Goal: Information Seeking & Learning: Learn about a topic

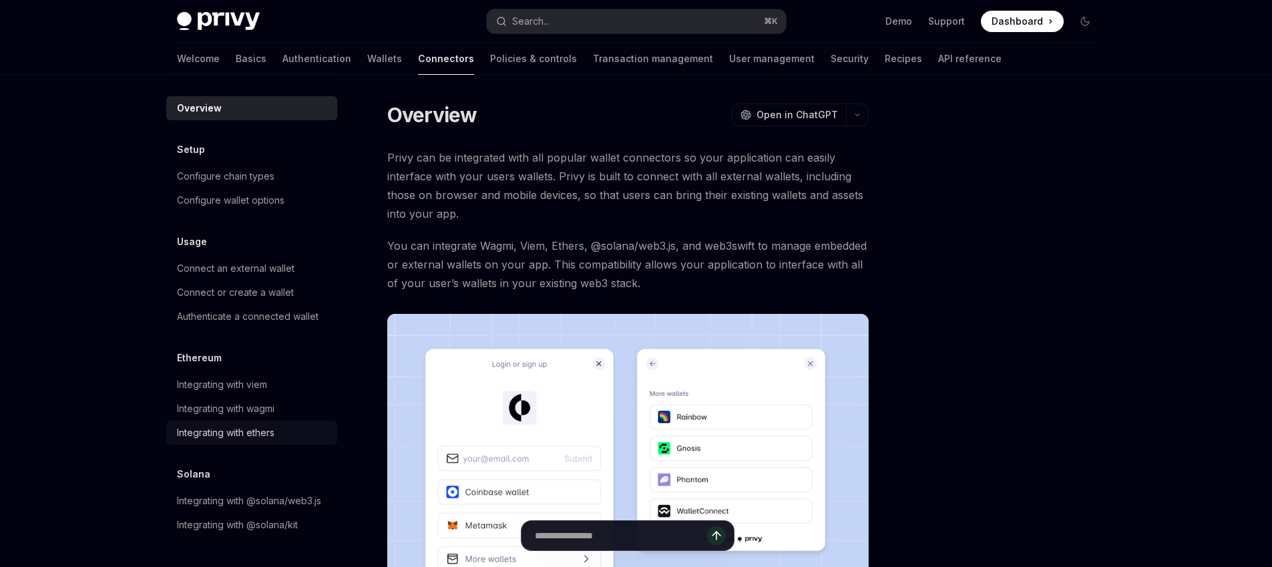
type textarea "*"
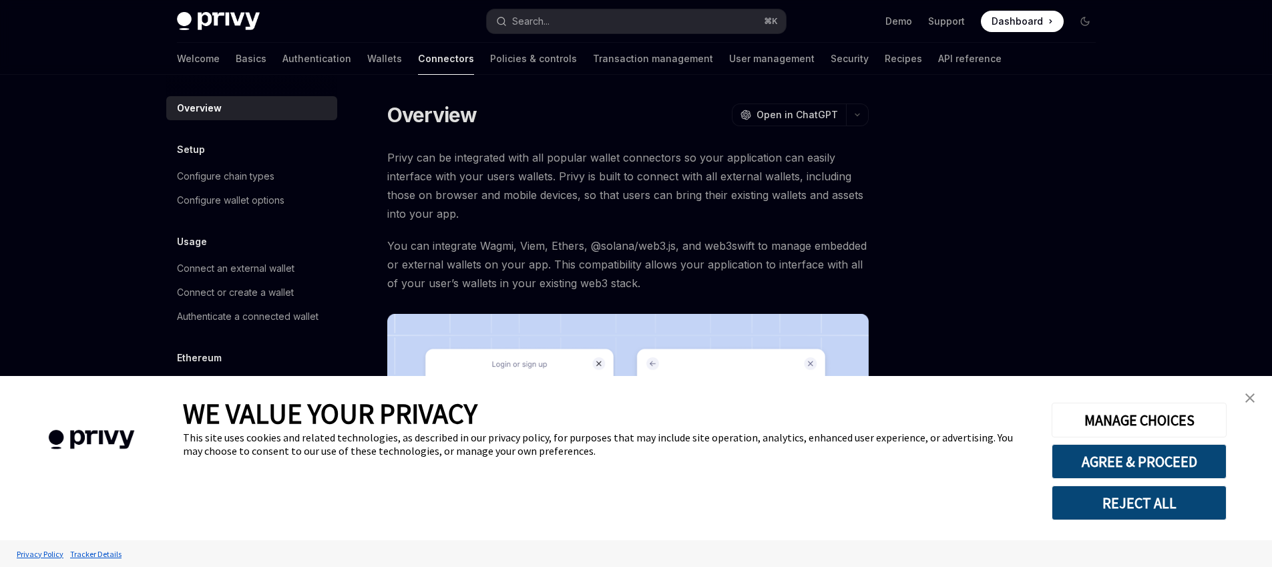
click at [261, 432] on div "This site uses cookies and related technologies, as described in our privacy po…" at bounding box center [607, 444] width 849 height 27
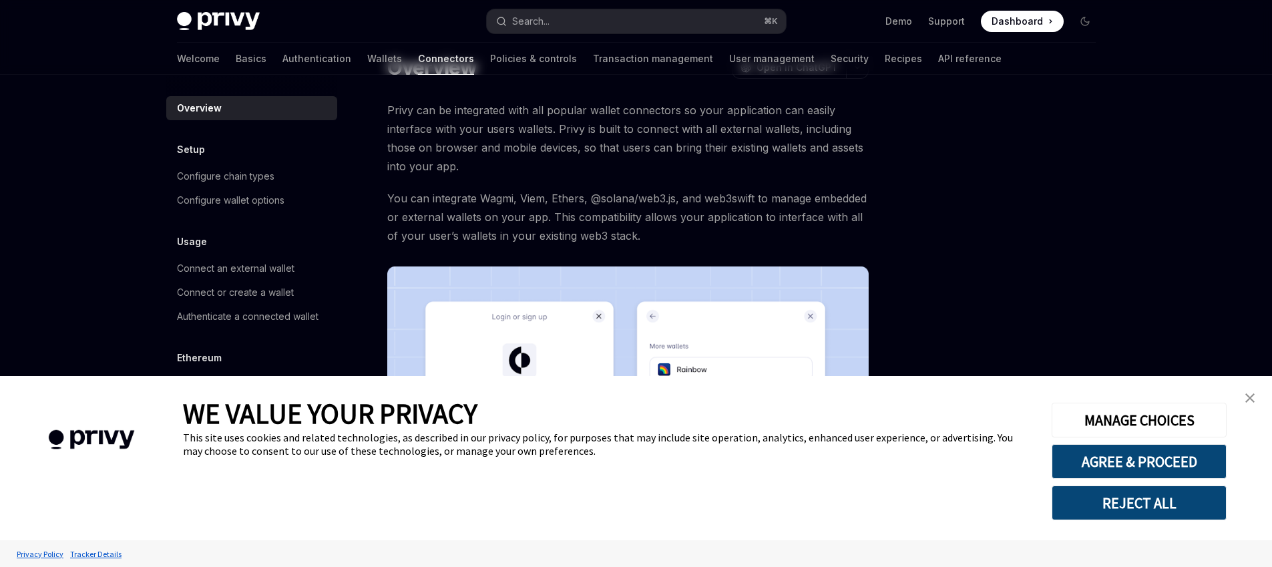
scroll to position [118, 0]
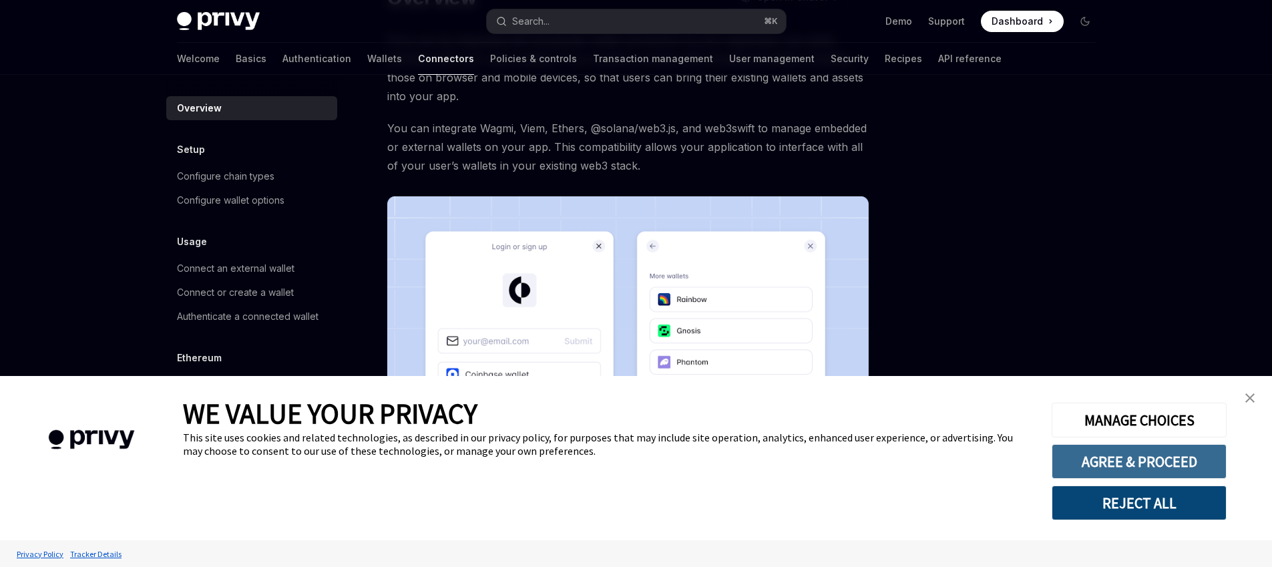
click at [1144, 466] on button "AGREE & PROCEED" at bounding box center [1139, 461] width 175 height 35
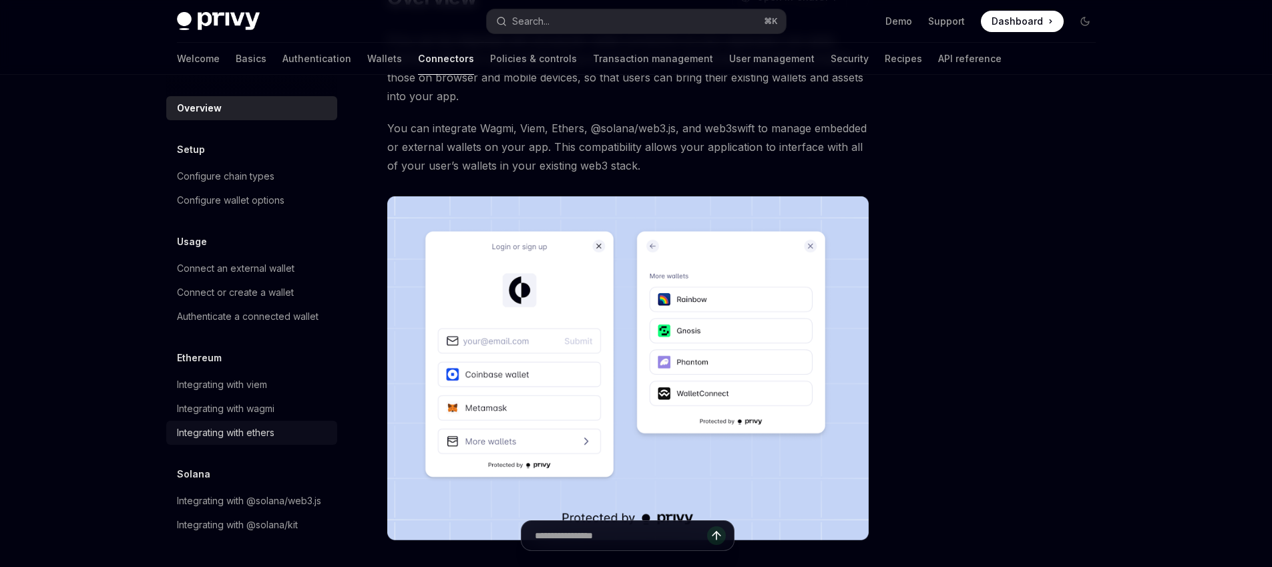
click at [224, 435] on div "Integrating with ethers" at bounding box center [226, 433] width 98 height 16
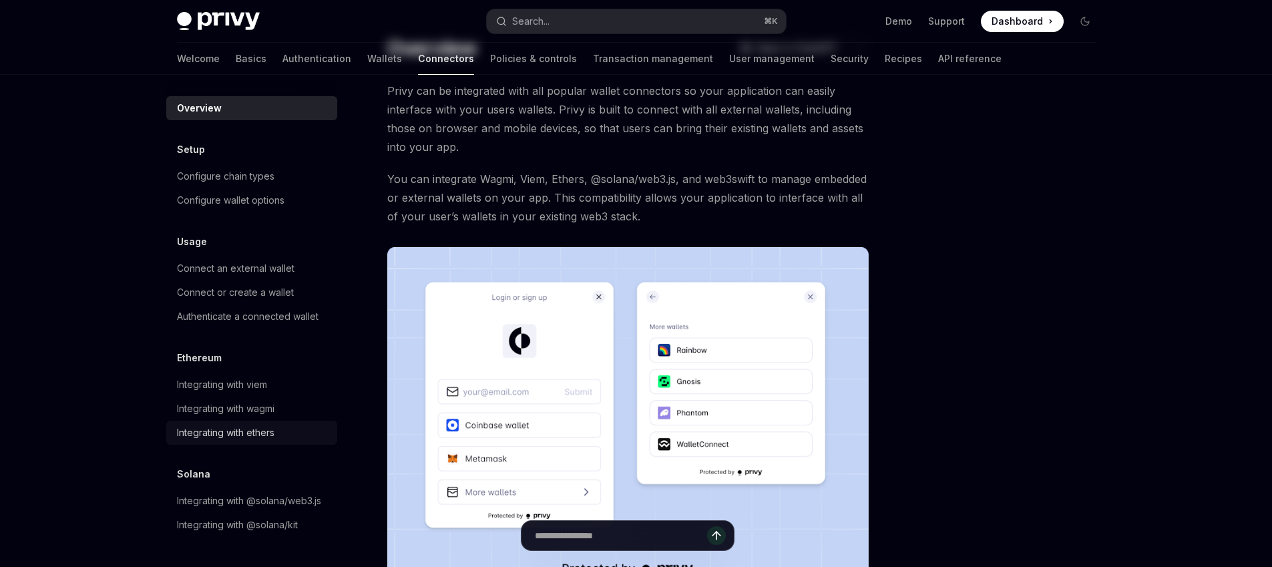
scroll to position [284, 0]
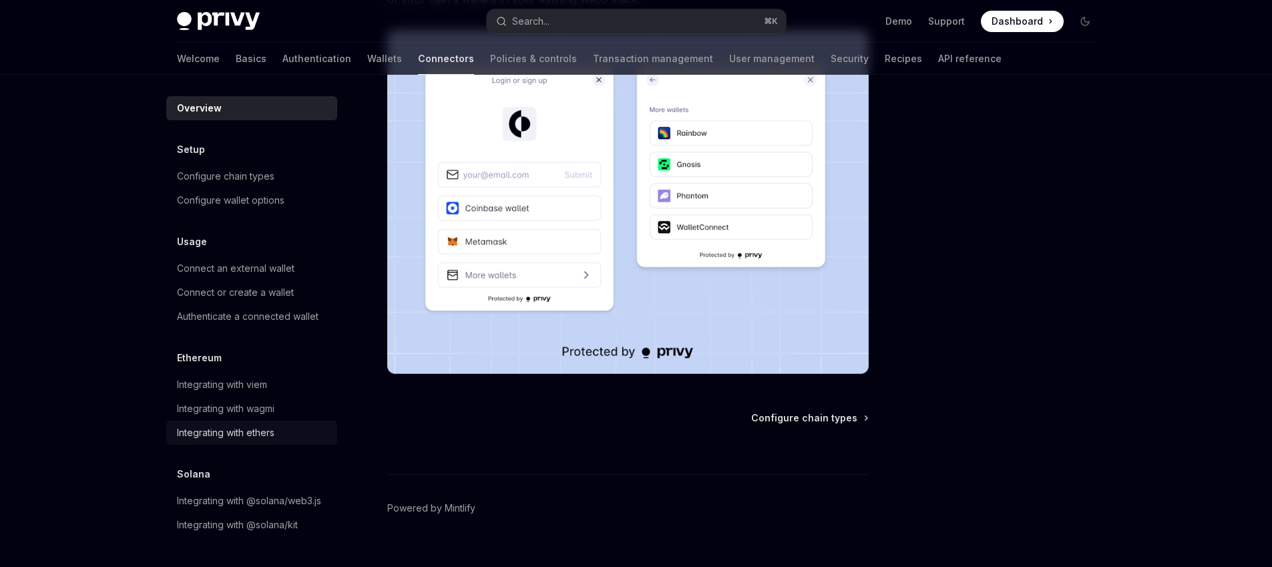
click at [264, 428] on div "Integrating with ethers" at bounding box center [226, 433] width 98 height 16
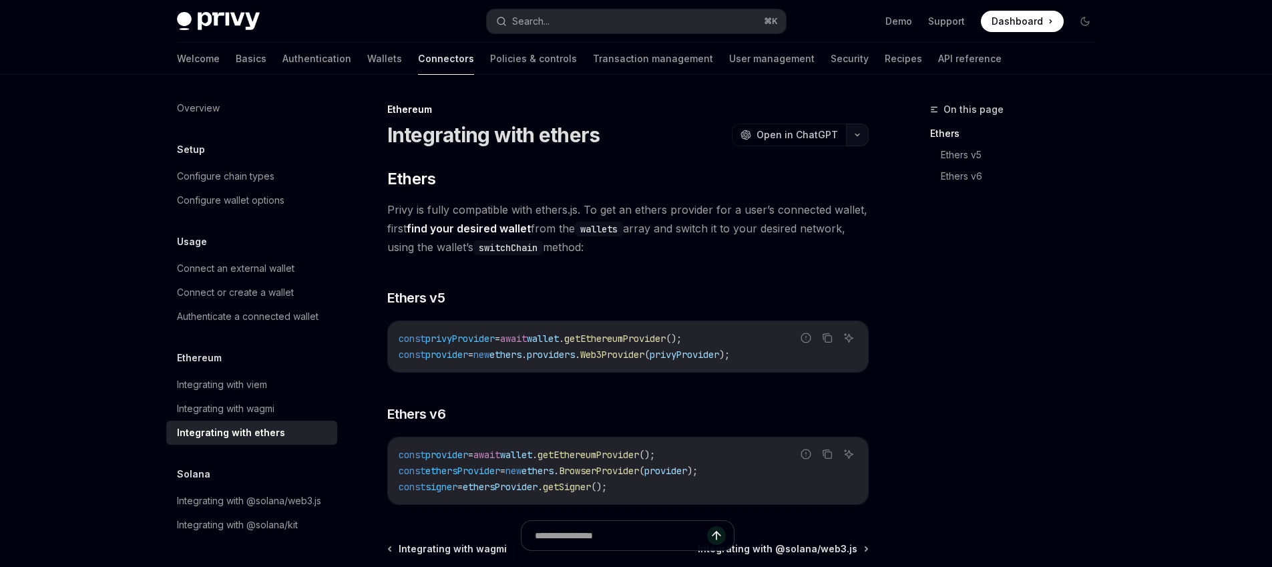
click at [849, 129] on button "button" at bounding box center [857, 135] width 23 height 23
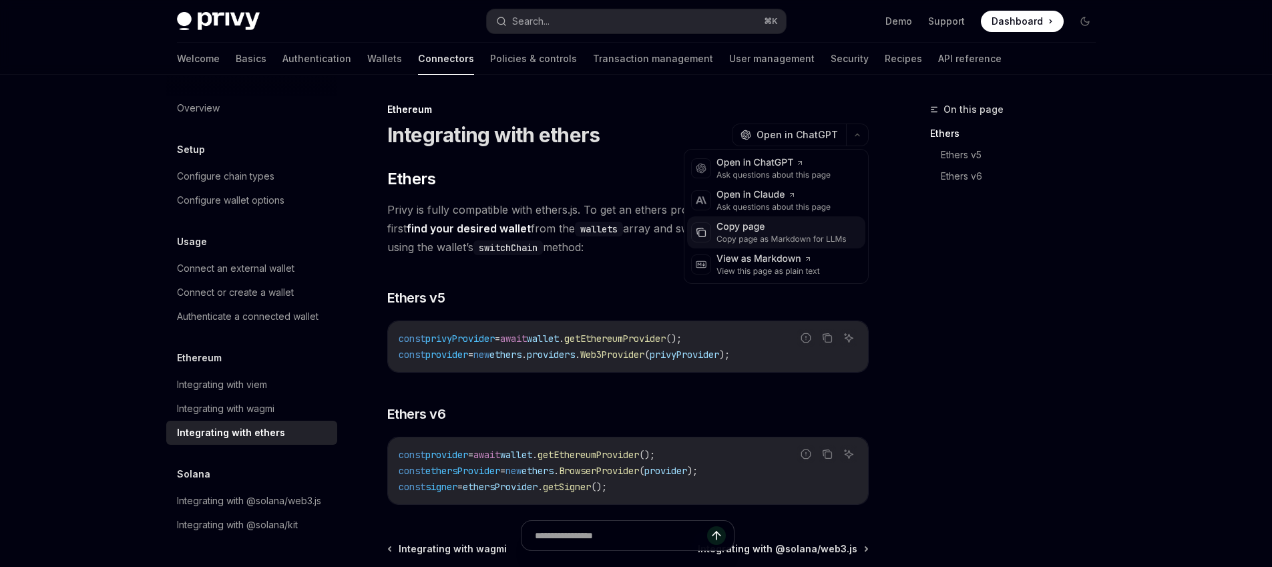
click at [747, 239] on div "Copy page as Markdown for LLMs" at bounding box center [782, 239] width 130 height 11
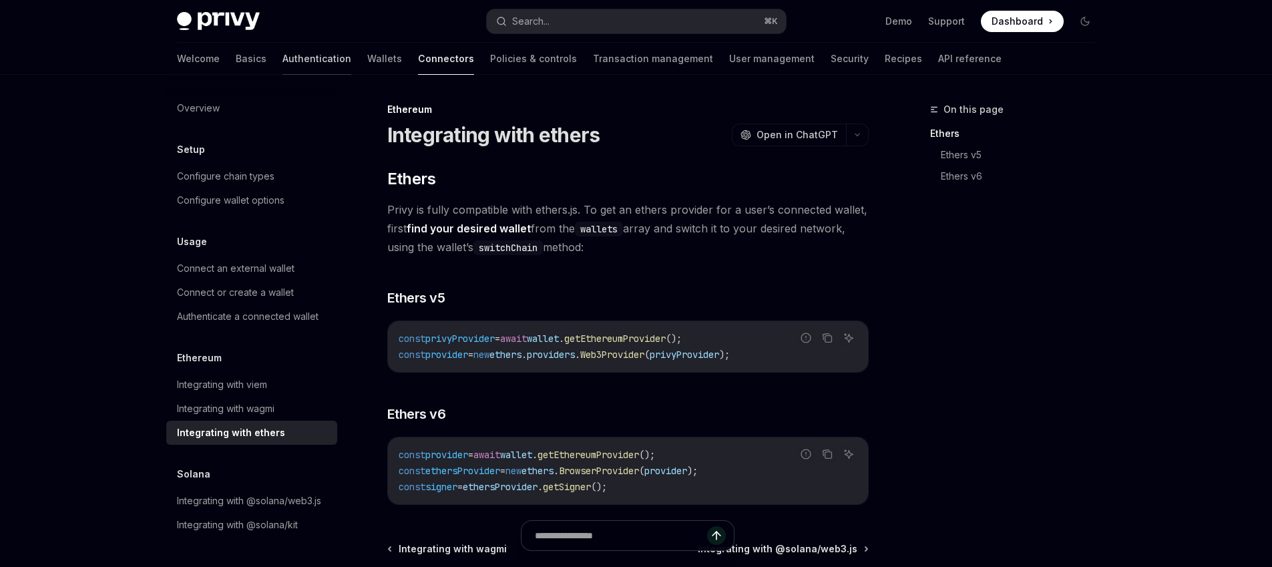
click at [283, 55] on link "Authentication" at bounding box center [317, 59] width 69 height 32
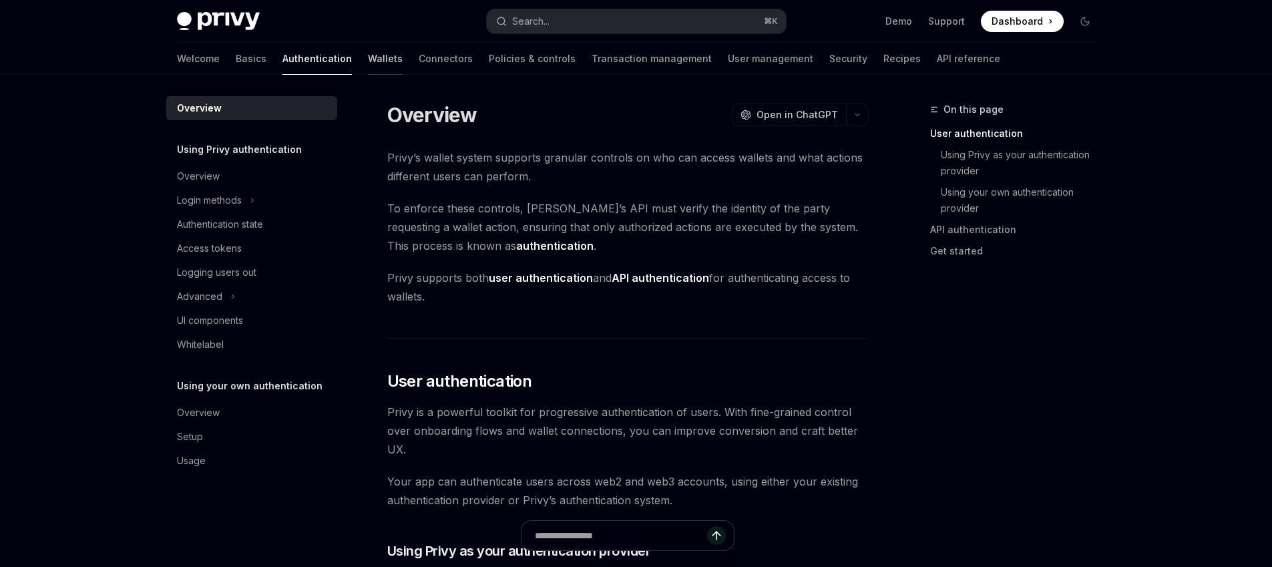
click at [368, 55] on link "Wallets" at bounding box center [385, 59] width 35 height 32
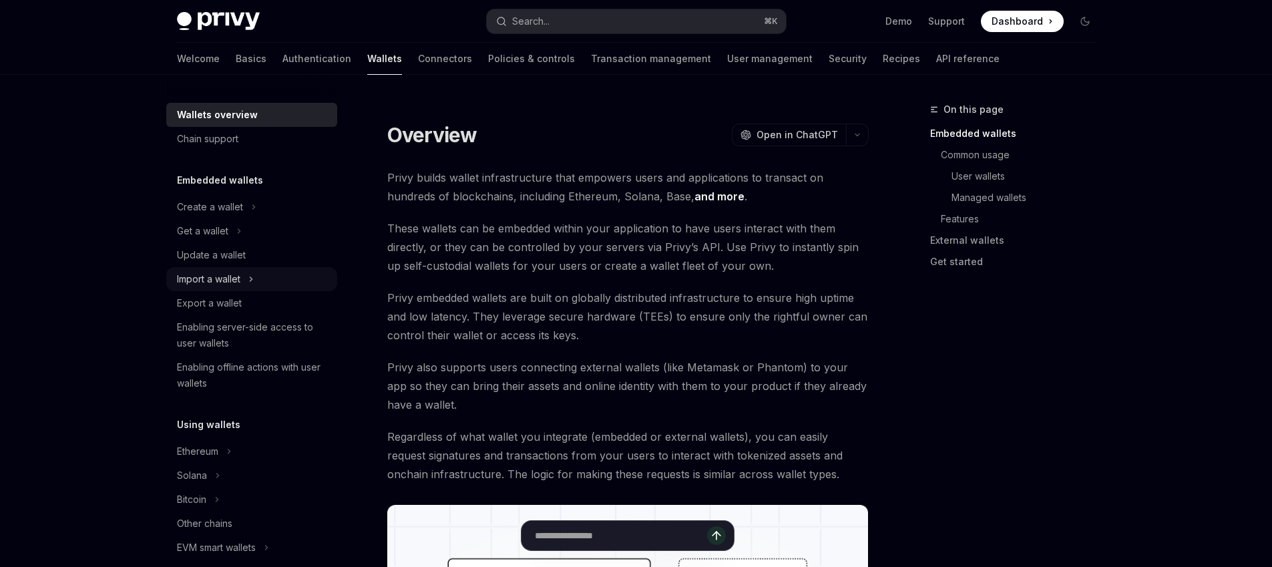
click at [227, 274] on div "Import a wallet" at bounding box center [208, 279] width 63 height 16
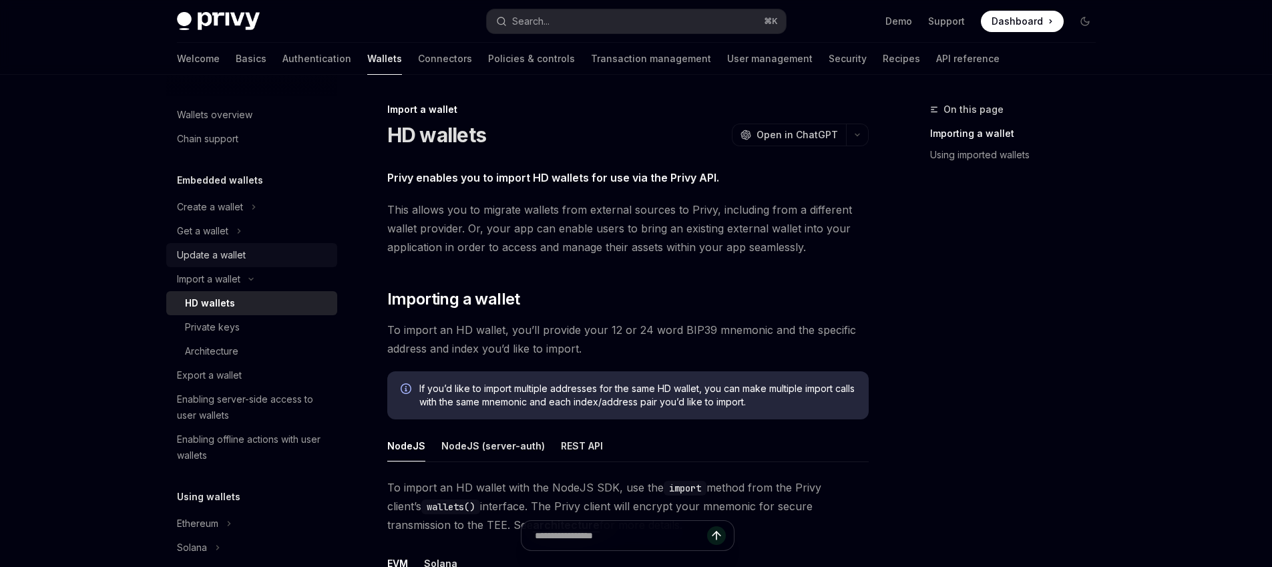
click at [223, 260] on div "Update a wallet" at bounding box center [211, 255] width 69 height 16
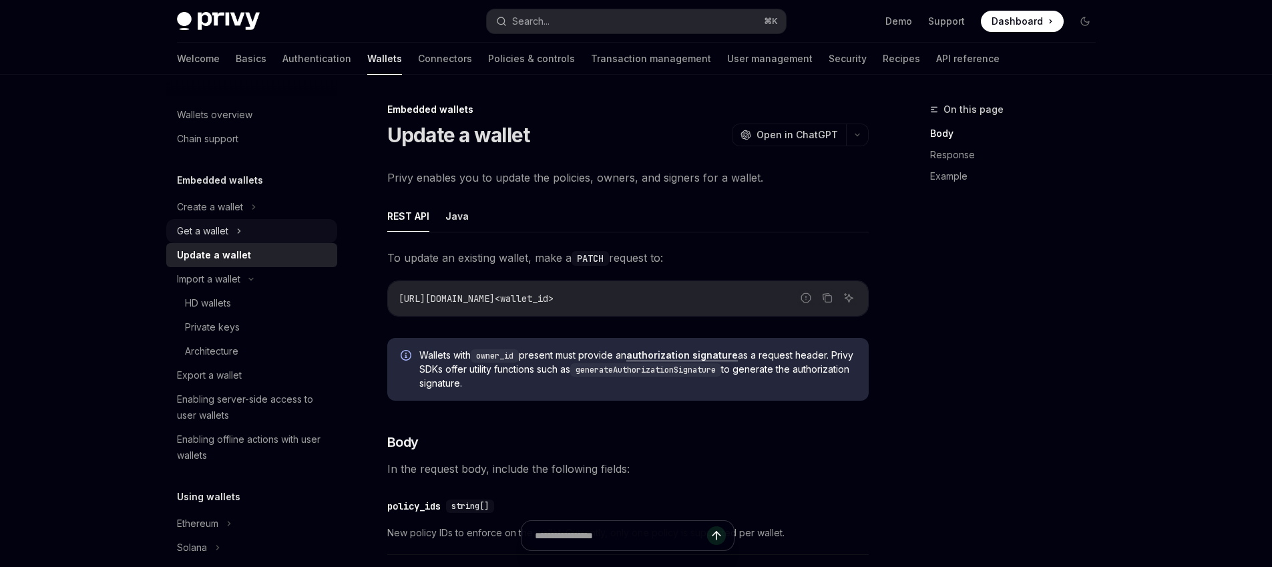
click at [226, 237] on div "Get a wallet" at bounding box center [202, 231] width 51 height 16
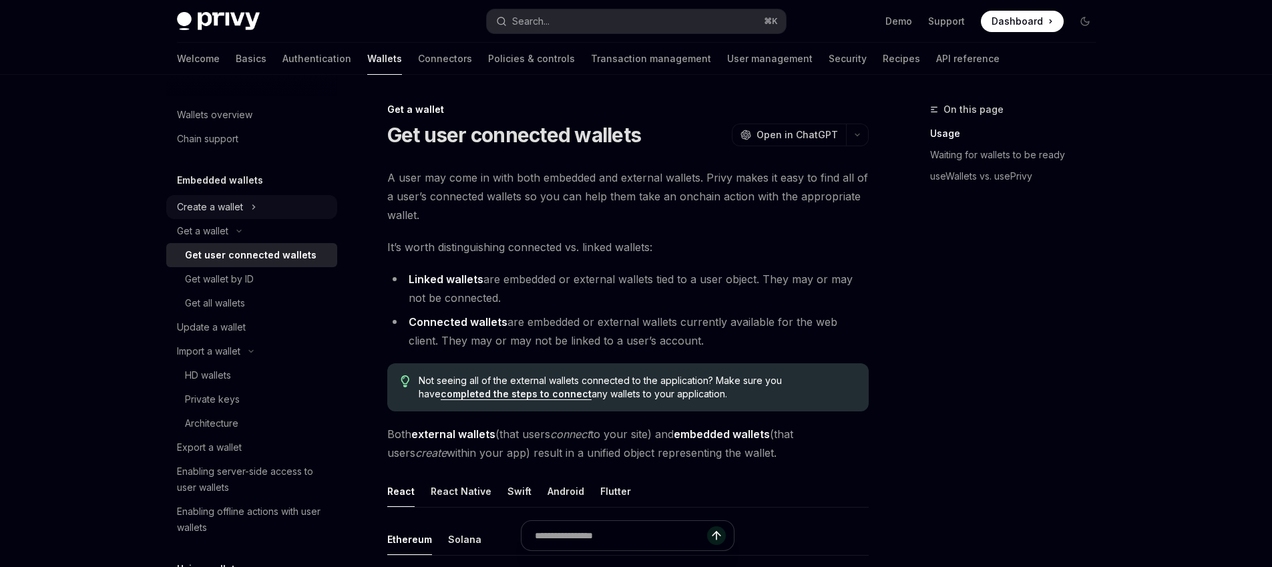
click at [234, 211] on div "Create a wallet" at bounding box center [210, 207] width 66 height 16
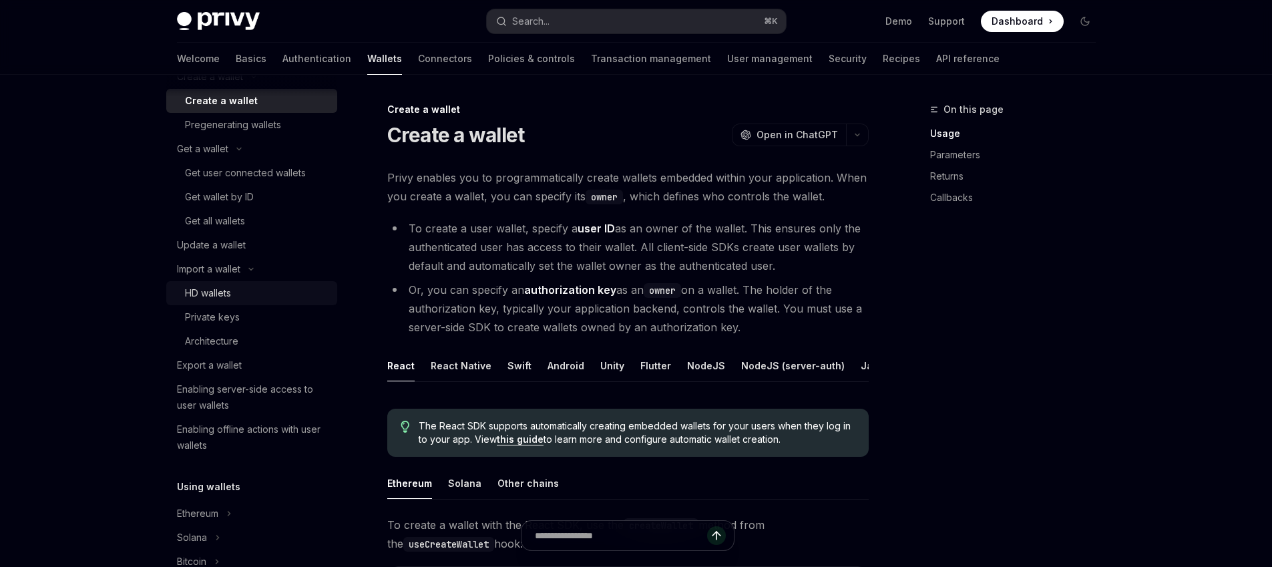
scroll to position [407, 0]
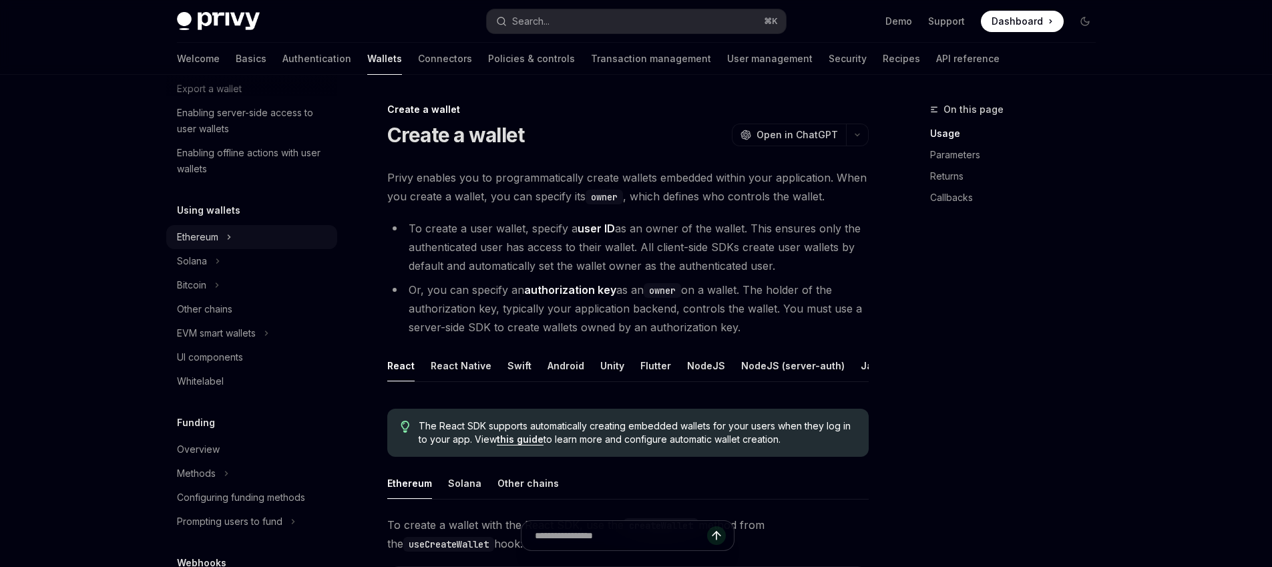
click at [212, 244] on div "Ethereum" at bounding box center [197, 237] width 41 height 16
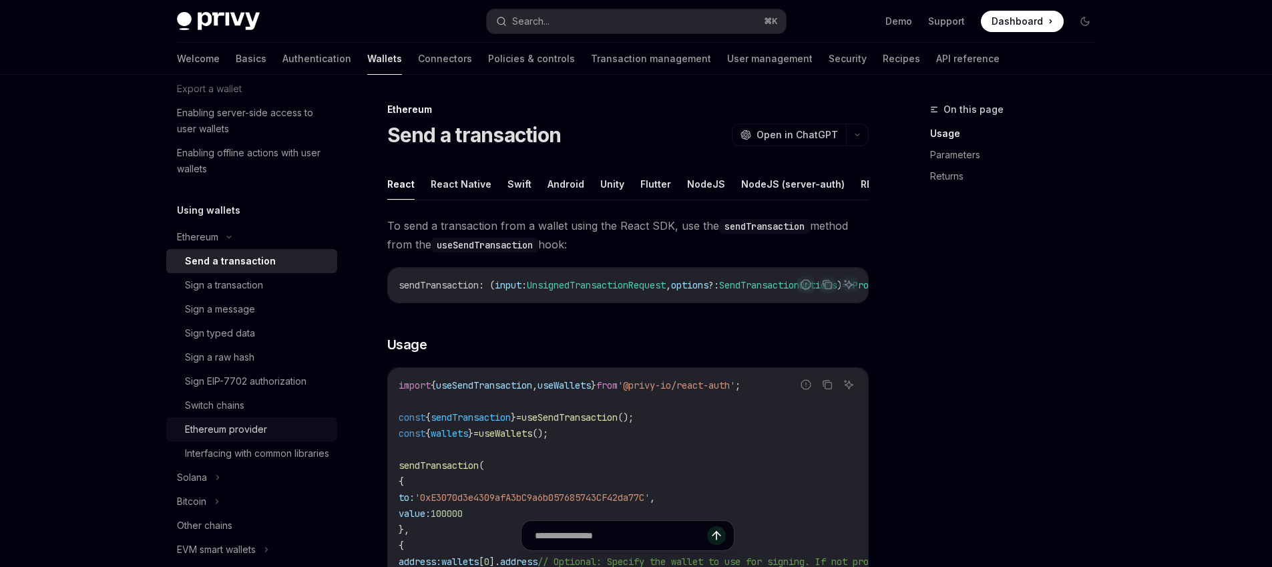
click at [252, 434] on div "Ethereum provider" at bounding box center [226, 429] width 82 height 16
type textarea "*"
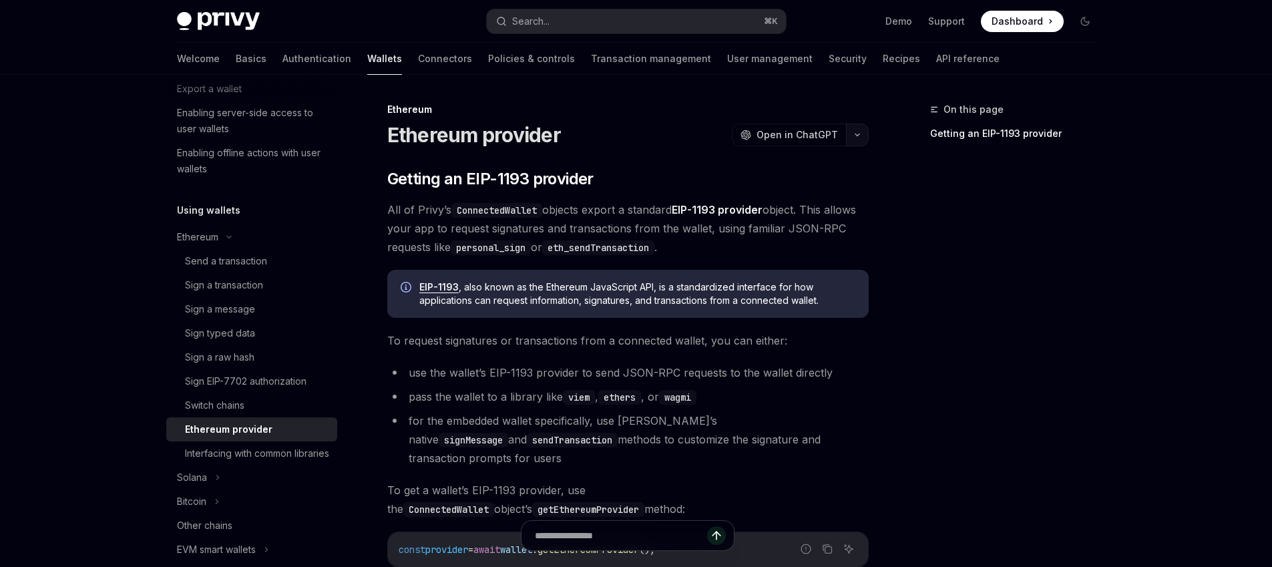
click at [848, 135] on button "button" at bounding box center [857, 135] width 23 height 23
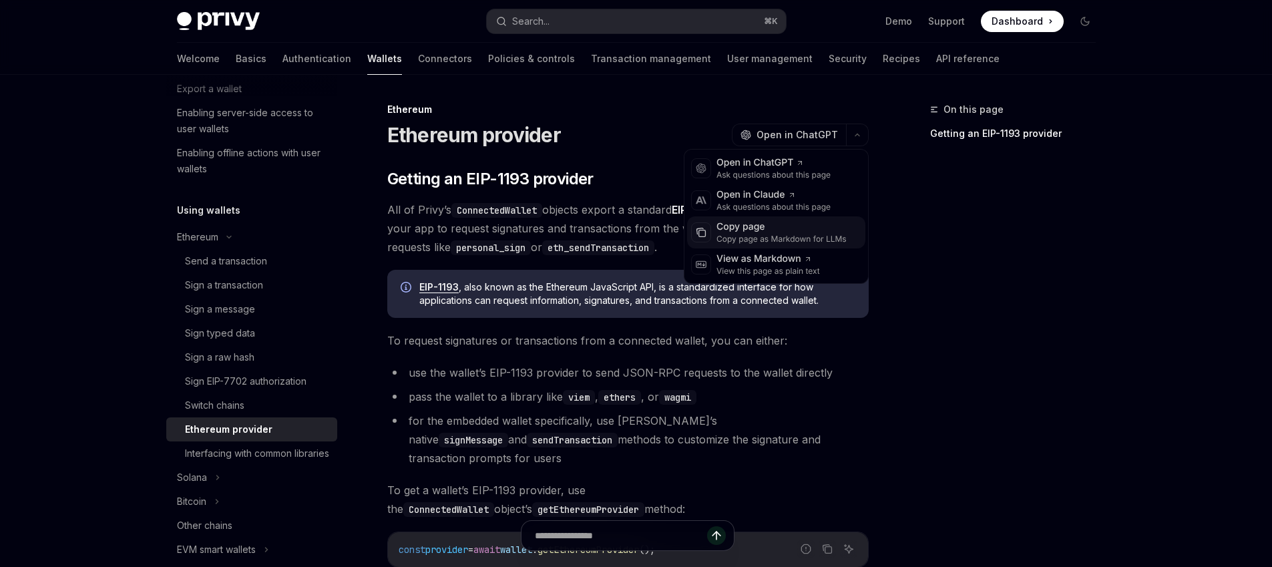
click at [744, 238] on div "Copy page as Markdown for LLMs" at bounding box center [782, 239] width 130 height 11
